Goal: Task Accomplishment & Management: Manage account settings

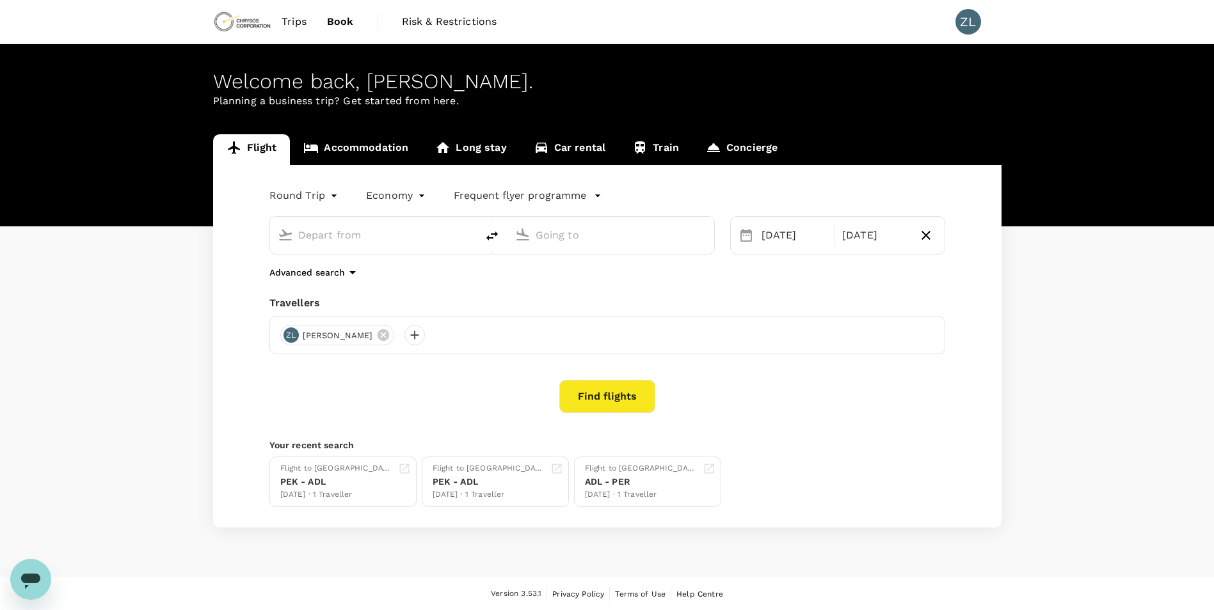
type input "Beijing Capital Intl ([GEOGRAPHIC_DATA])"
type input "Adelaide (ADL)"
click at [296, 23] on span "Trips" at bounding box center [294, 21] width 25 height 15
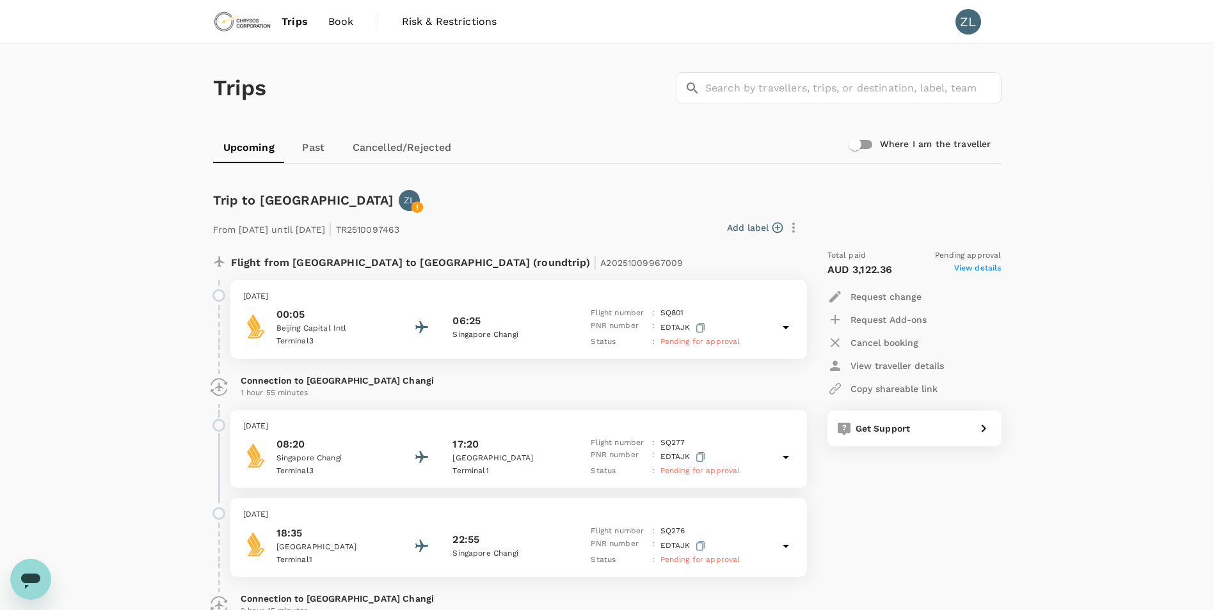
click at [292, 22] on span "Trips" at bounding box center [295, 21] width 26 height 15
click at [312, 151] on link "Past" at bounding box center [314, 147] width 58 height 31
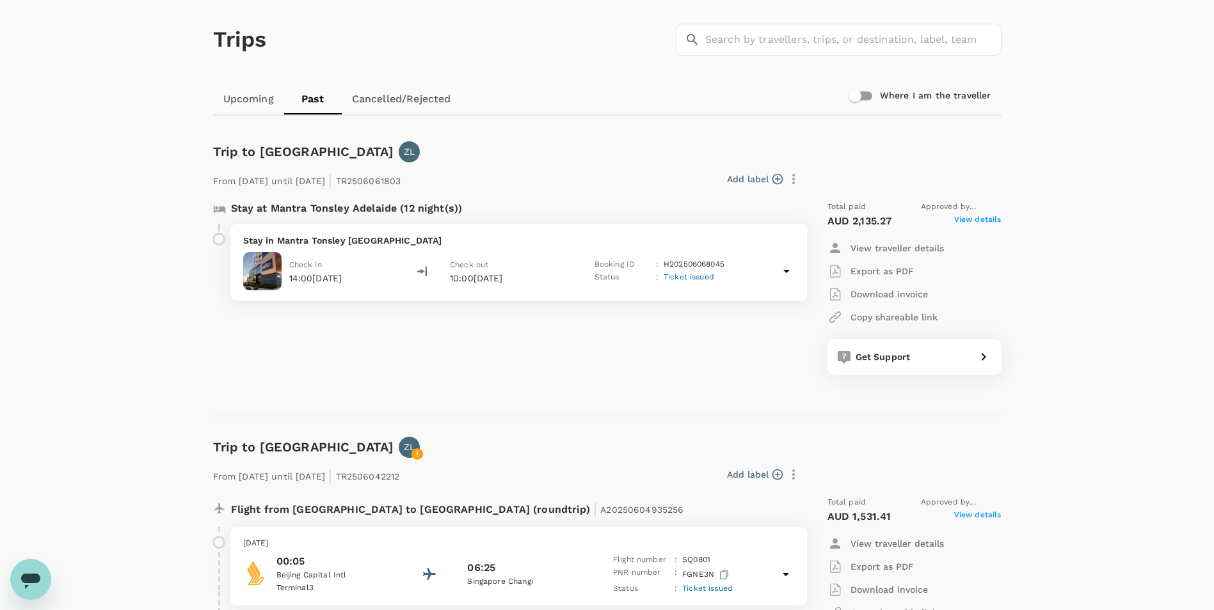
scroll to position [128, 0]
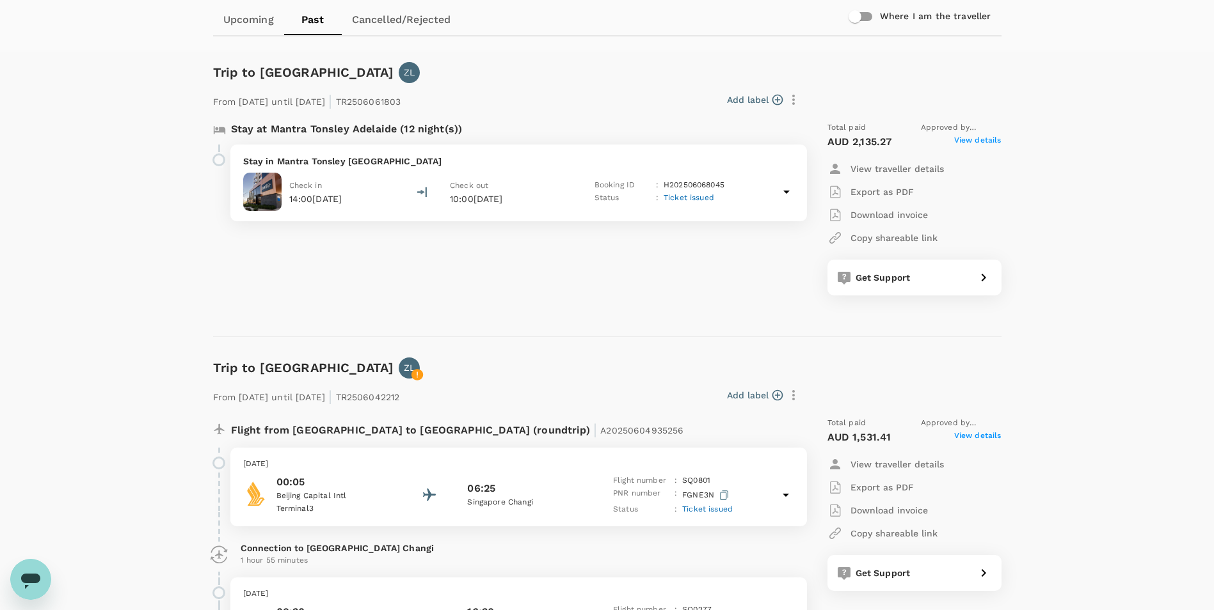
click at [492, 184] on div "Check out 10:00[DATE]" at bounding box center [511, 192] width 122 height 27
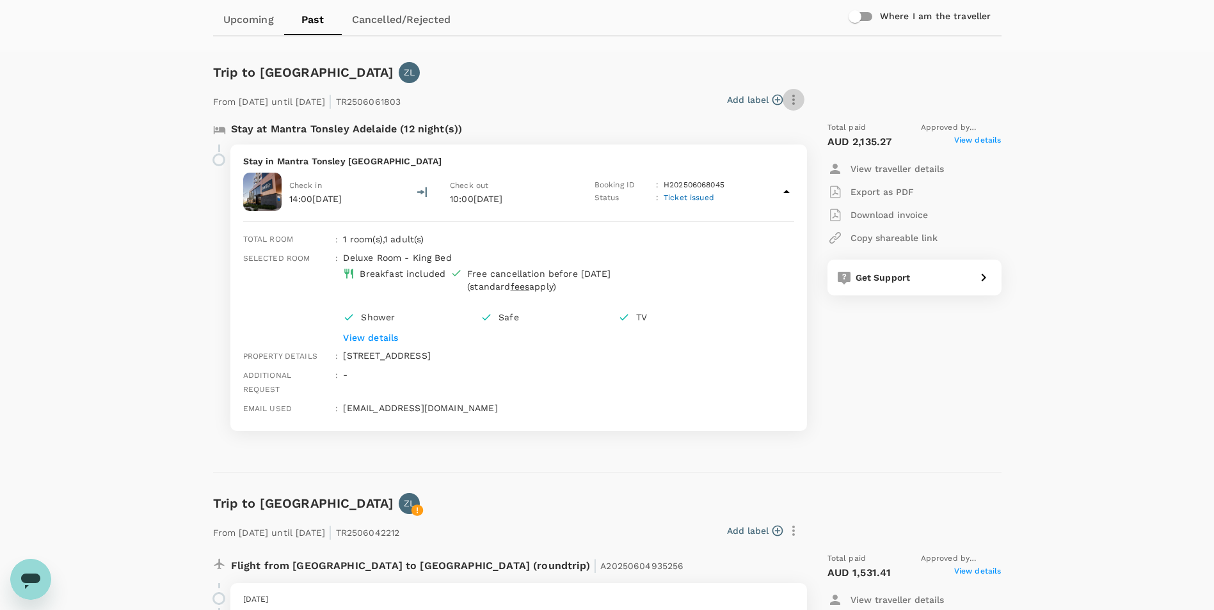
click at [793, 99] on icon "button" at bounding box center [793, 100] width 3 height 10
click at [819, 87] on div at bounding box center [611, 305] width 1223 height 610
click at [385, 338] on p "View details" at bounding box center [549, 337] width 412 height 13
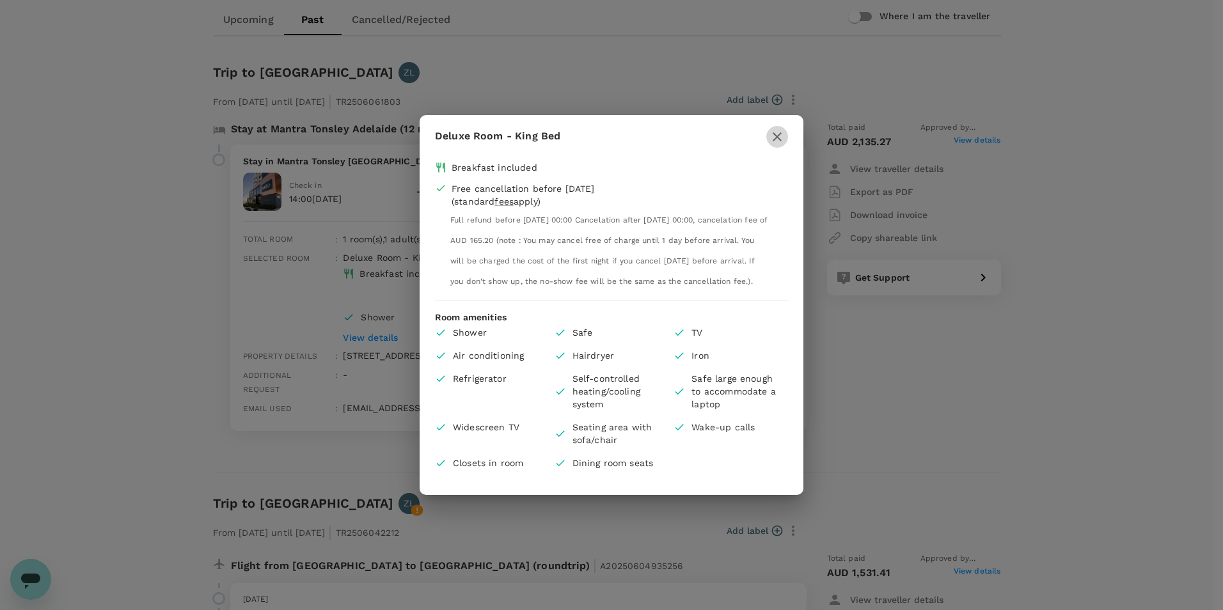
click at [778, 132] on icon "button" at bounding box center [777, 136] width 9 height 9
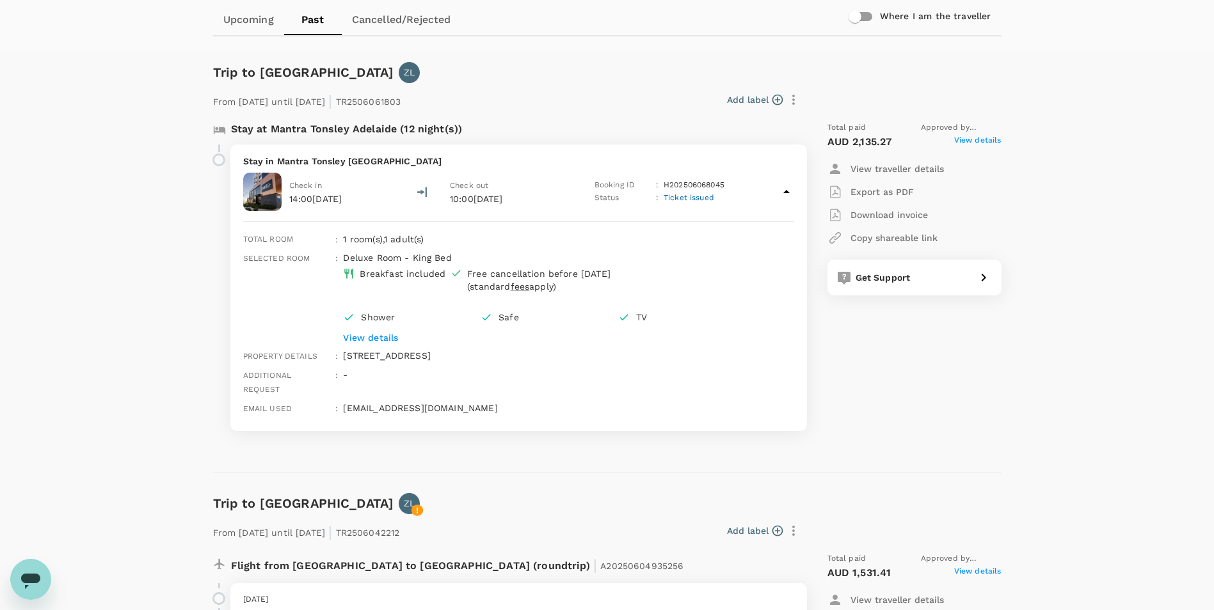
click at [893, 191] on p "Export as PDF" at bounding box center [881, 192] width 63 height 13
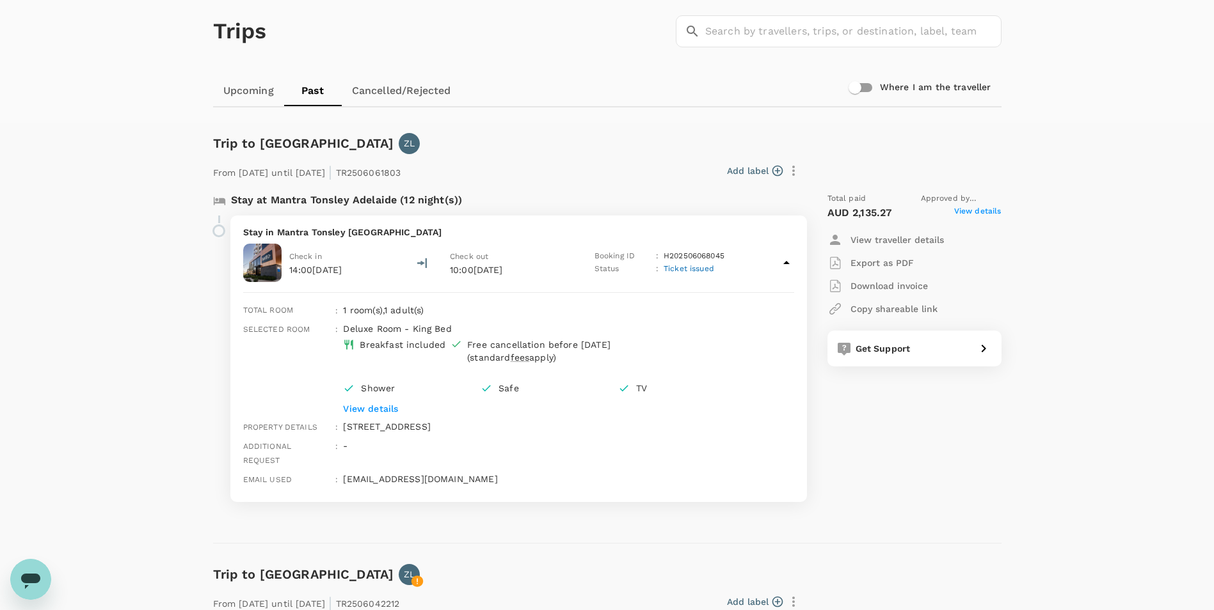
scroll to position [0, 0]
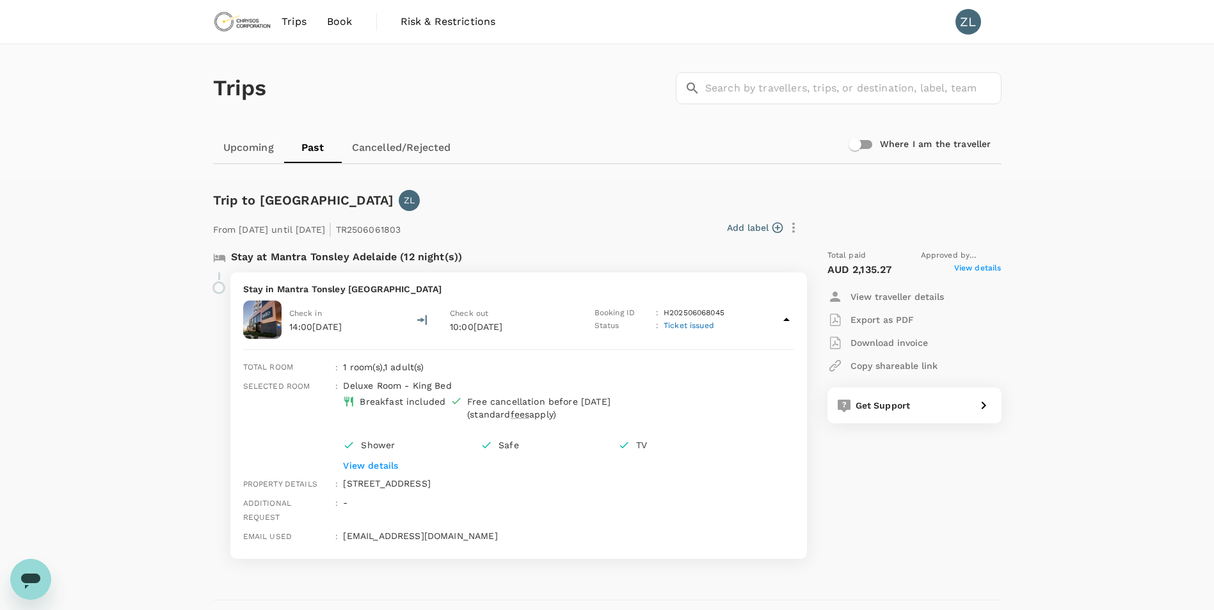
click at [246, 151] on link "Upcoming" at bounding box center [248, 147] width 71 height 31
